Goal: Use online tool/utility: Utilize a website feature to perform a specific function

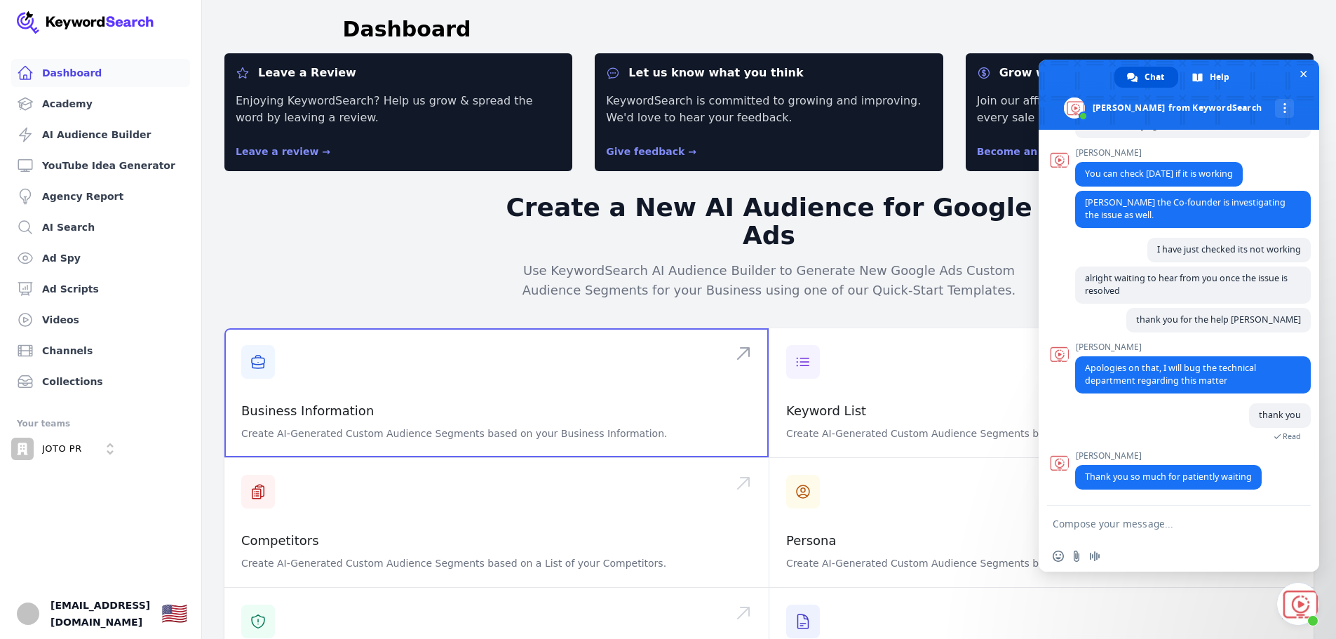
click at [445, 361] on span at bounding box center [496, 392] width 544 height 129
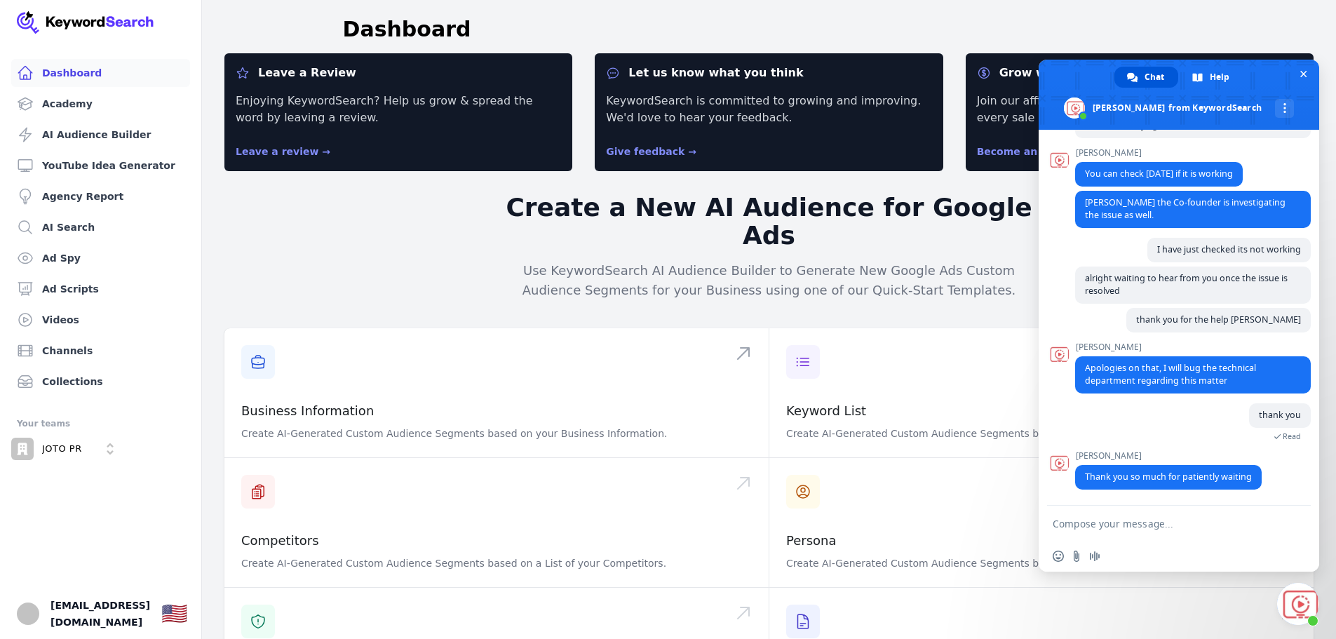
type textarea "Hi [PERSON_NAME],"
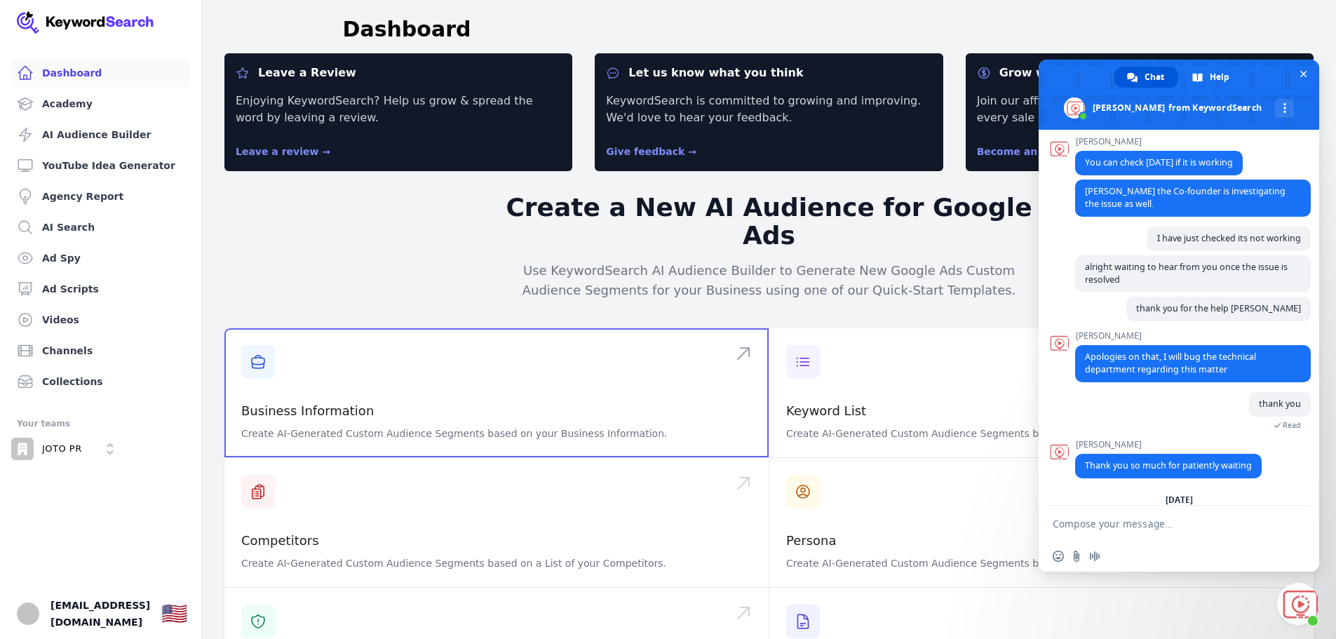
scroll to position [2007, 0]
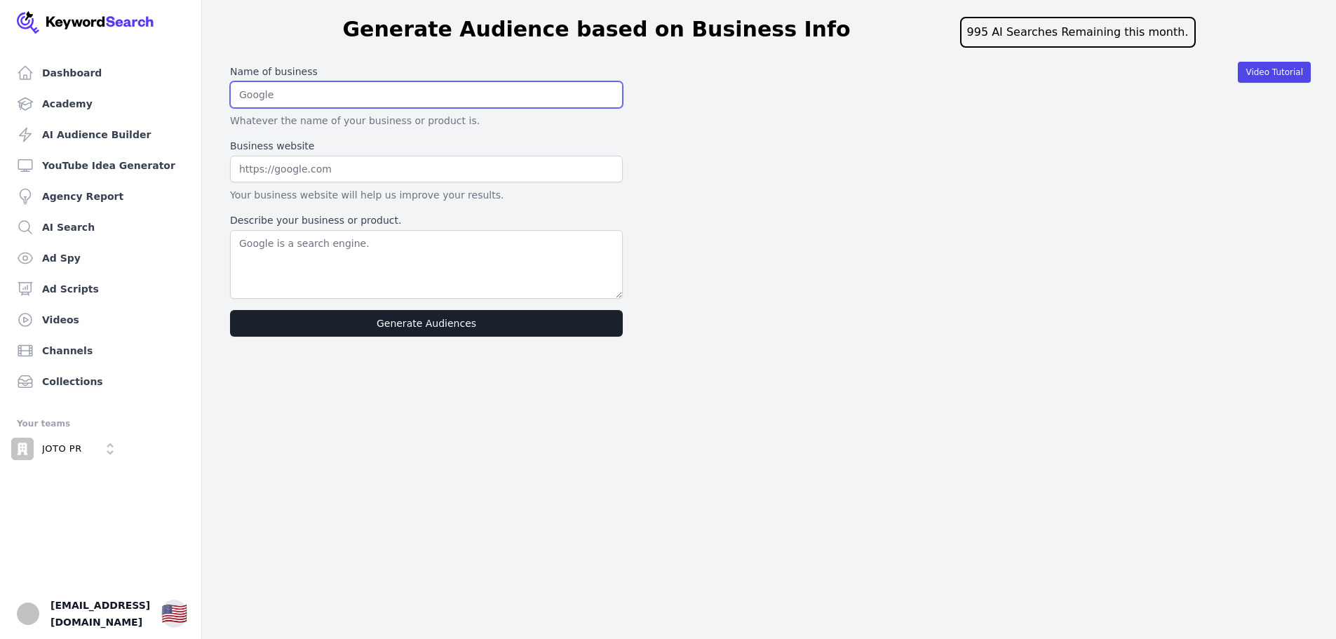
click at [345, 107] on input "text" at bounding box center [426, 94] width 393 height 27
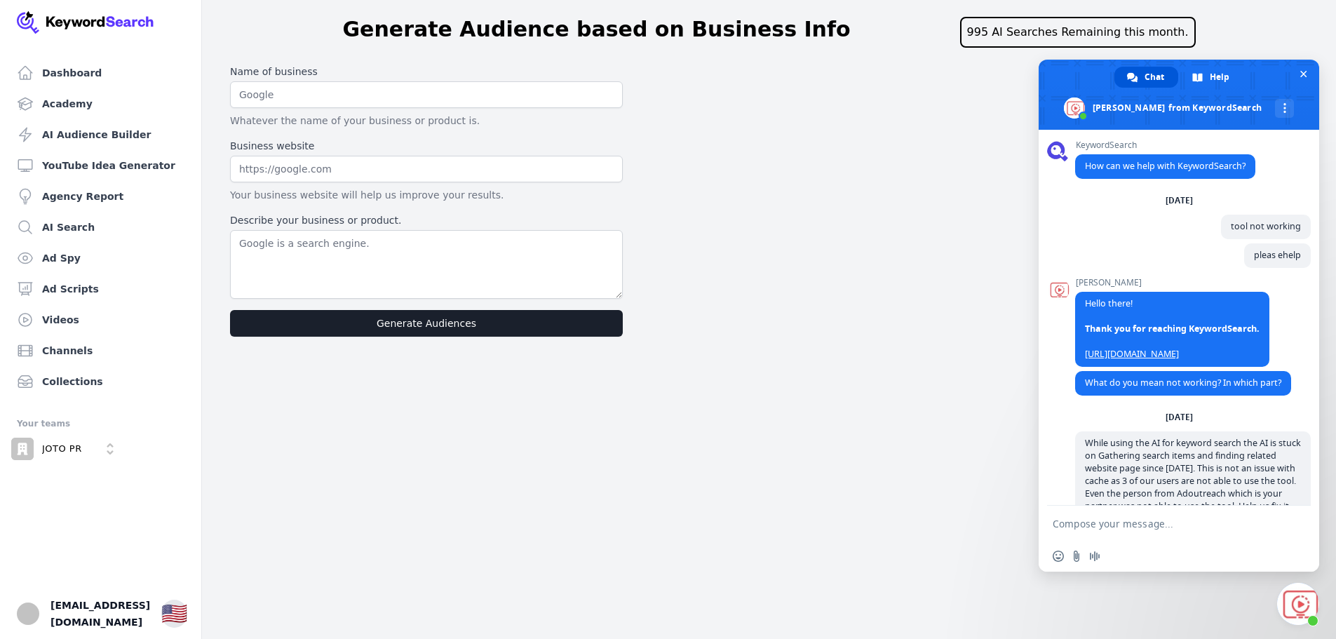
scroll to position [1920, 0]
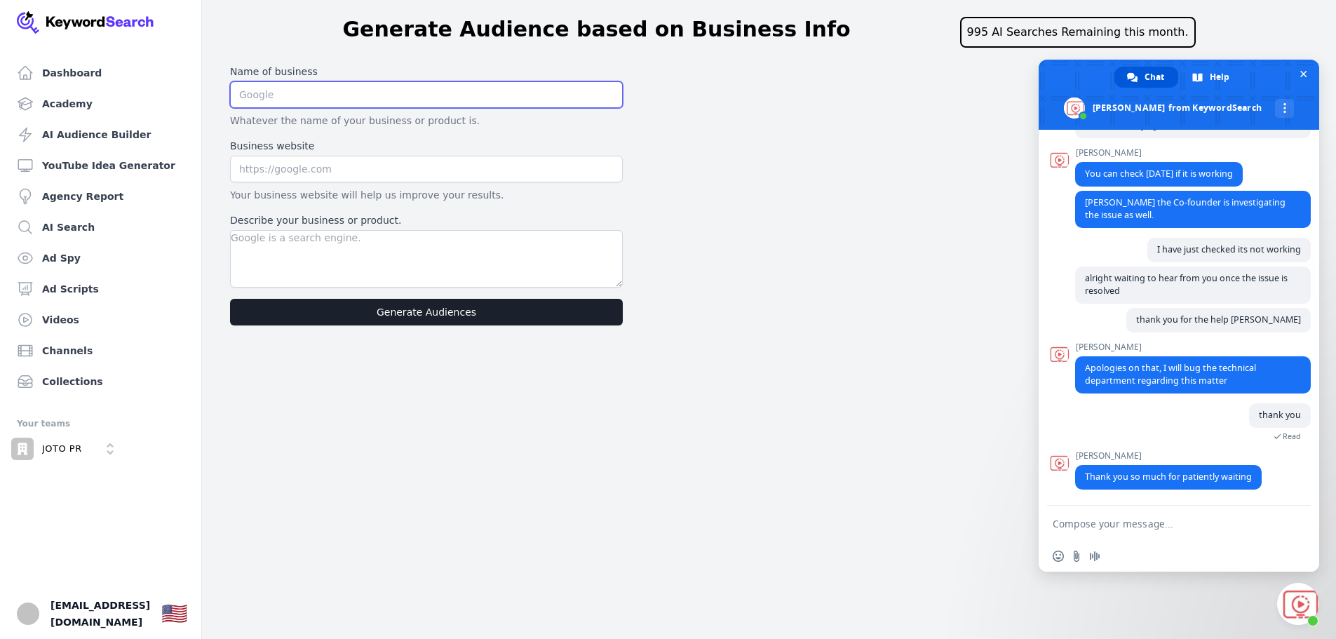
drag, startPoint x: 348, startPoint y: 95, endPoint x: 347, endPoint y: 105, distance: 9.1
click at [348, 95] on input "text" at bounding box center [426, 94] width 393 height 27
click at [338, 180] on input "text" at bounding box center [426, 169] width 393 height 27
type input "[DOMAIN_NAME]"
click at [347, 103] on input "text" at bounding box center [426, 94] width 393 height 27
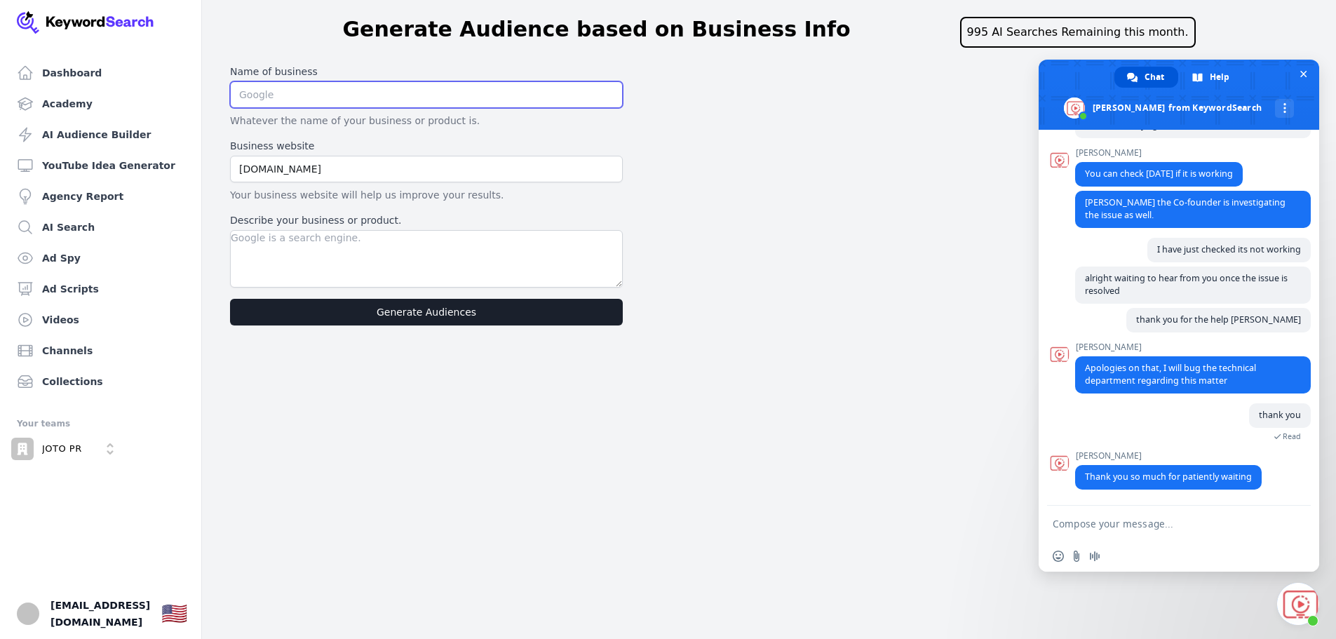
type input "JOTO PR Disruptors"
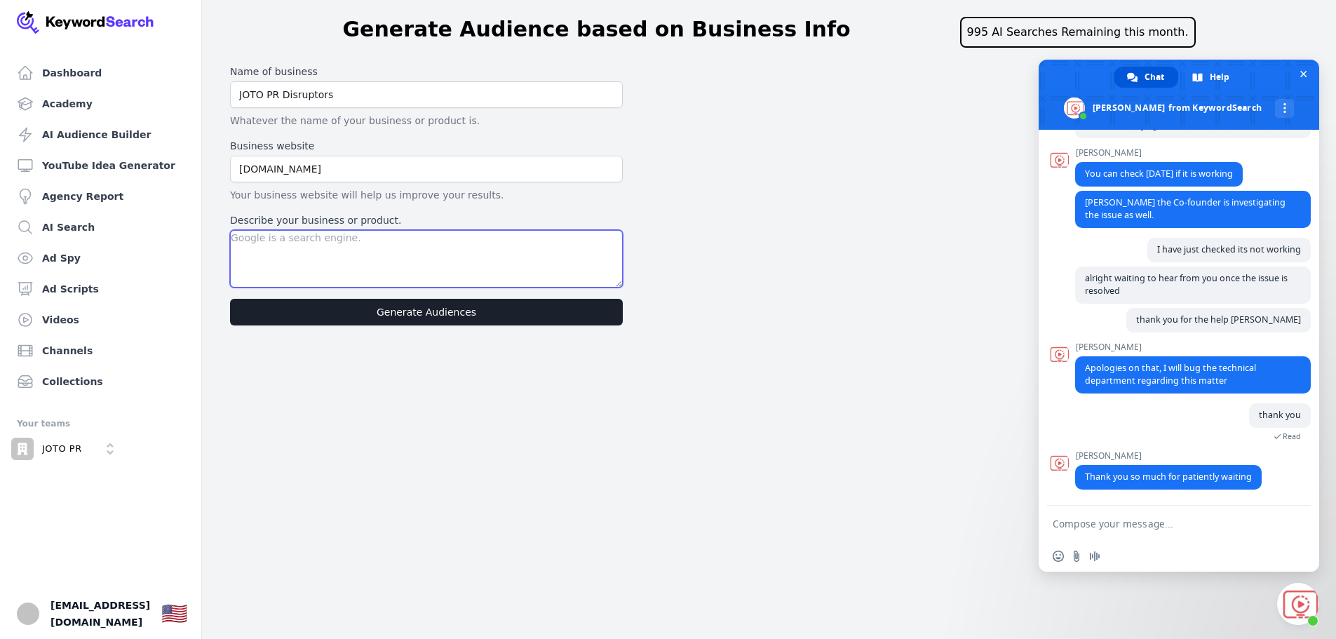
click at [347, 259] on textarea "Describe your business or product." at bounding box center [426, 259] width 393 height 58
type textarea "PR firm which has a diruptibe statery which delivers results no fluff they call…"
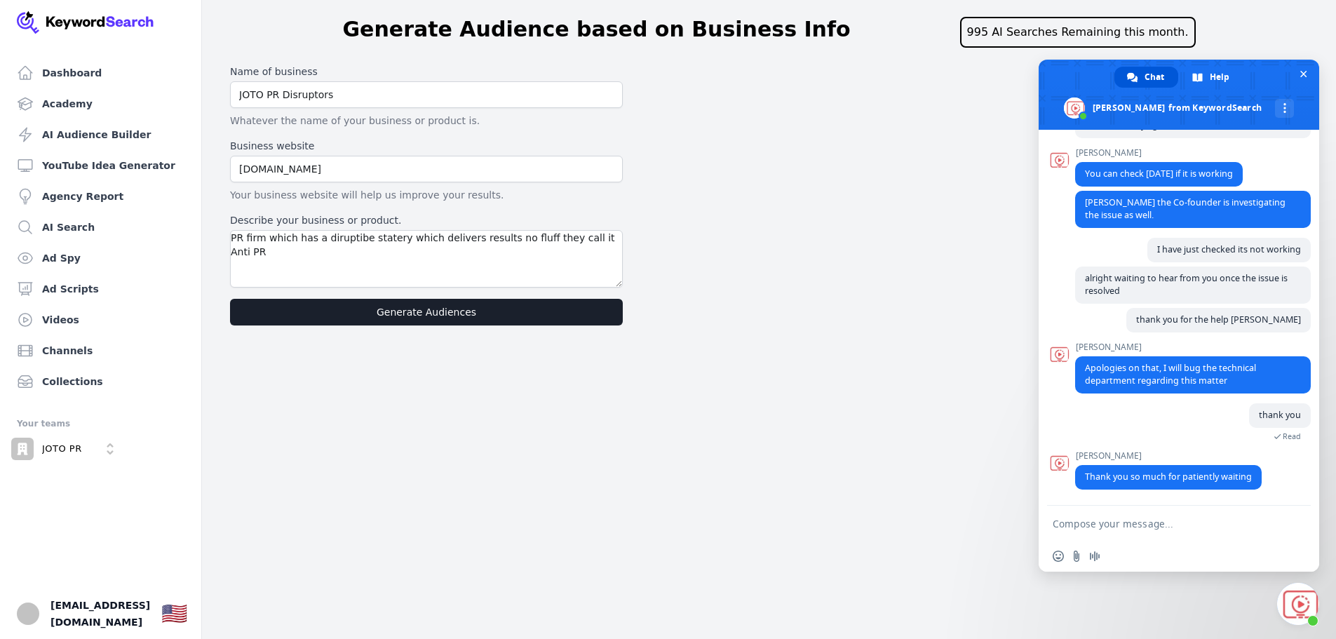
click at [445, 326] on div "Name of business JOTO PR Disruptors Whatever the name of your business or produ…" at bounding box center [426, 195] width 404 height 272
click at [450, 322] on button "Generate Audiences" at bounding box center [426, 312] width 393 height 27
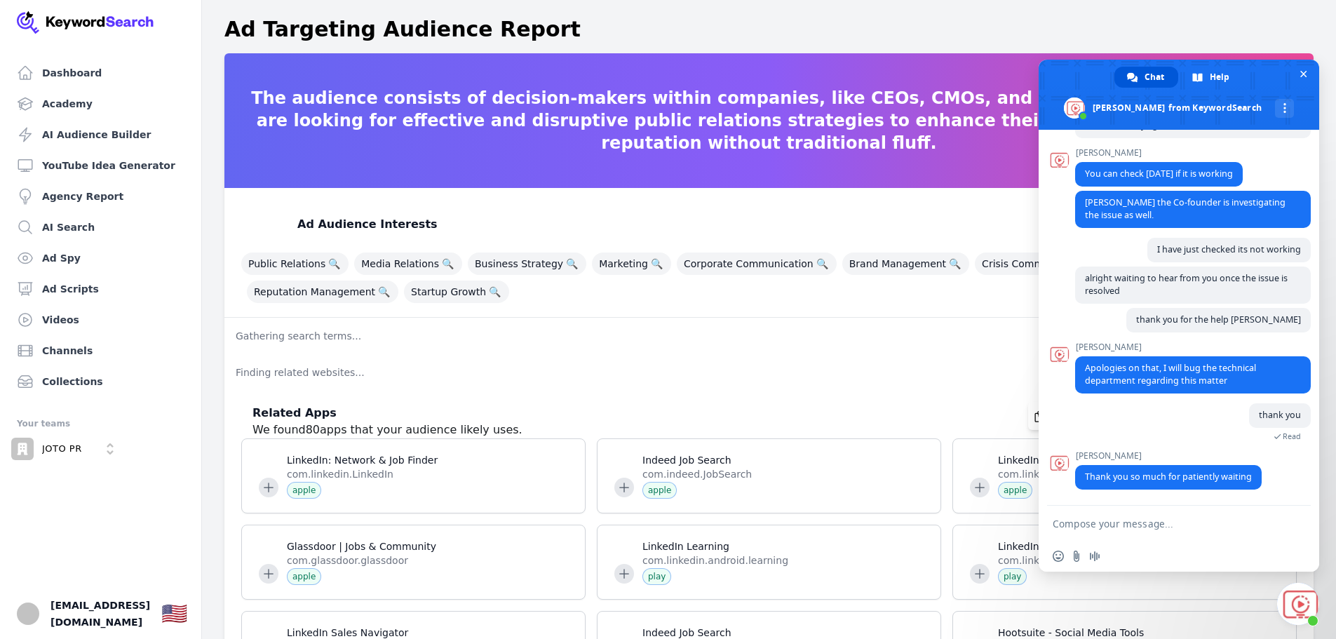
scroll to position [1921, 0]
click at [1119, 523] on textarea "Compose your message..." at bounding box center [1164, 524] width 222 height 13
click at [1169, 518] on textarea "Hi [PERSON_NAME]," at bounding box center [1164, 524] width 222 height 13
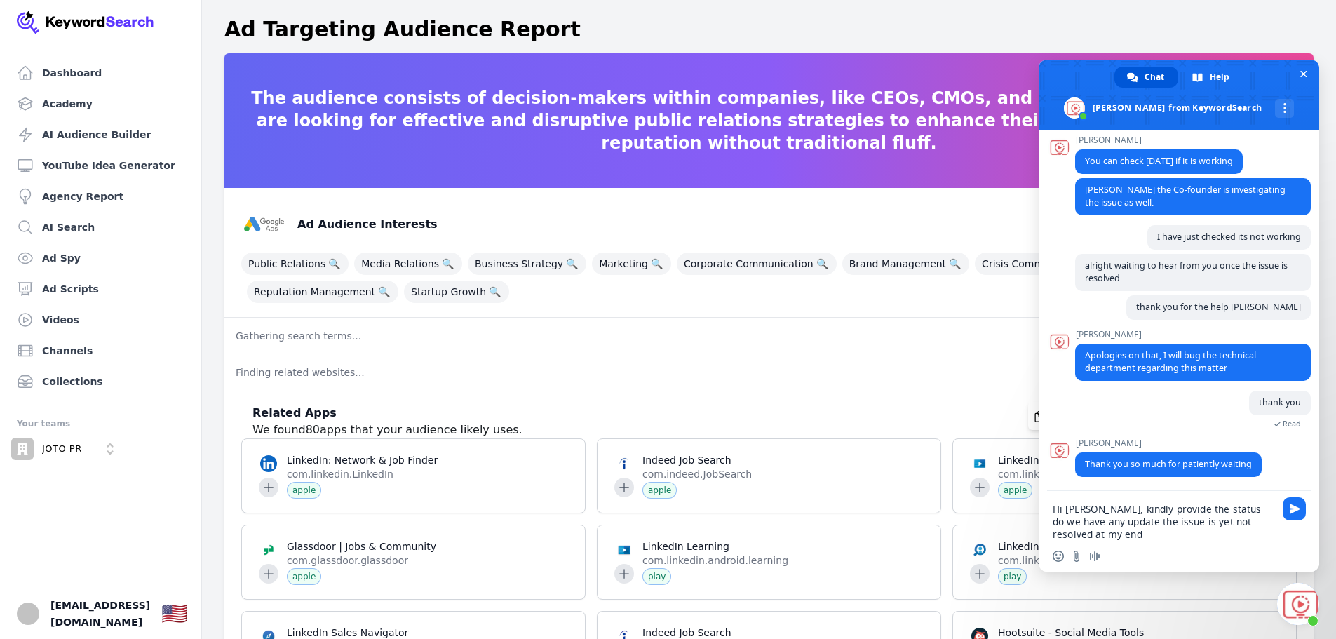
type textarea "Hi [PERSON_NAME], kindly provide the status do we have any update the issue is …"
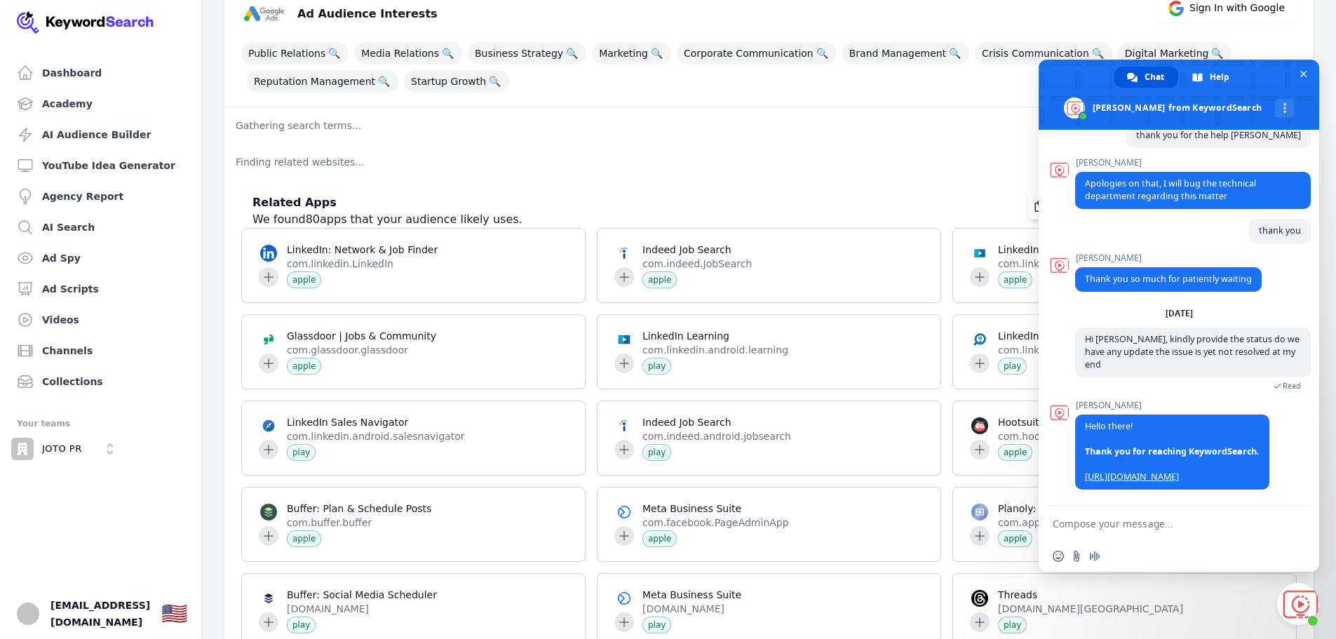
scroll to position [0, 0]
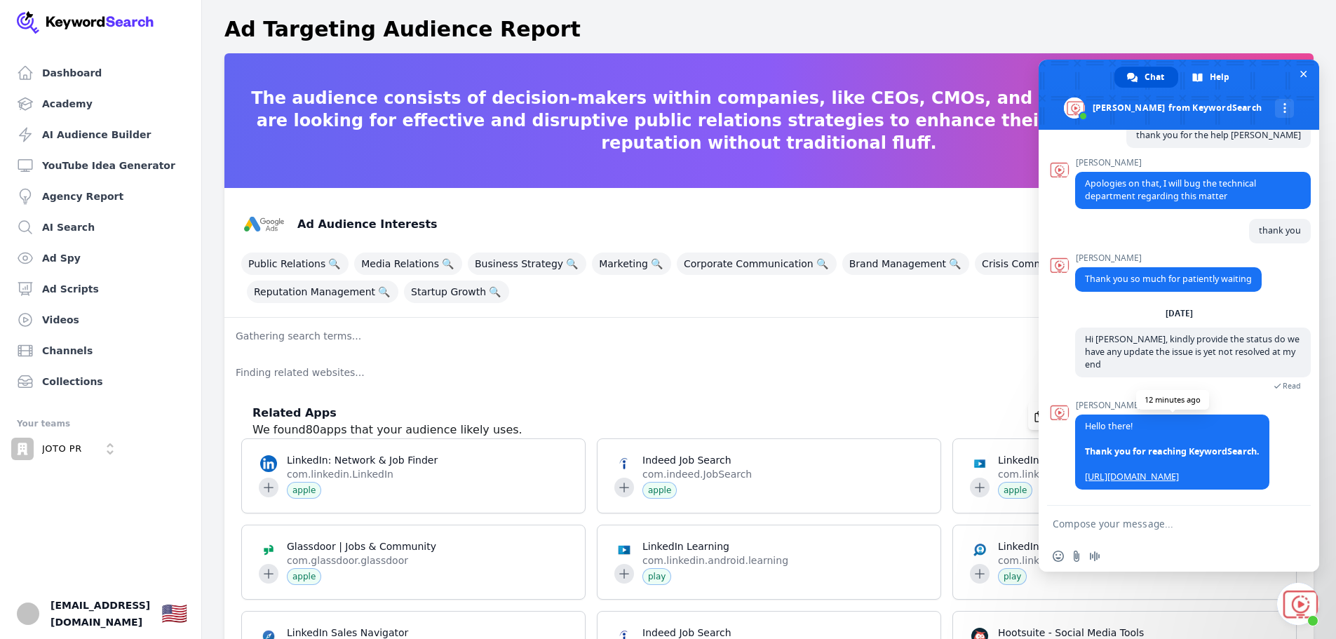
click at [1179, 473] on link "[URL][DOMAIN_NAME]" at bounding box center [1132, 477] width 94 height 12
